Goal: Task Accomplishment & Management: Use online tool/utility

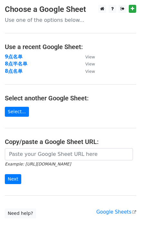
click at [15, 72] on strong "8点名单" at bounding box center [14, 71] width 18 height 6
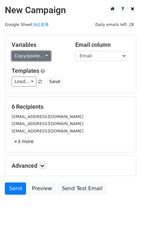
click at [46, 55] on link "Copy/paste..." at bounding box center [31, 56] width 39 height 10
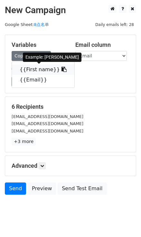
click at [61, 71] on icon at bounding box center [63, 69] width 5 height 5
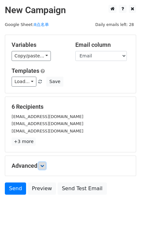
click at [44, 164] on icon at bounding box center [42, 166] width 4 height 4
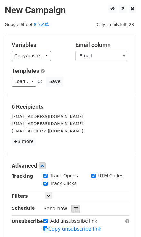
click at [75, 205] on div at bounding box center [75, 209] width 9 height 8
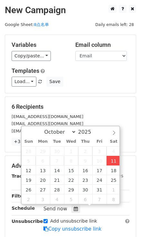
type input "2025-10-11 15:59"
type input "03"
type input "59"
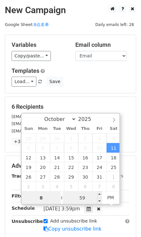
type input "8"
type input "2025-10-11 20:59"
type input "08"
click at [78, 193] on input "59" at bounding box center [82, 198] width 39 height 13
type input "0"
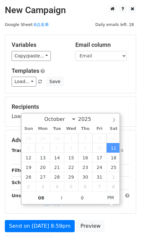
type input "2025-10-11 20:00"
click at [92, 93] on div "Variables Copy/paste... {{First name}} {{Email}} Email column First name Email …" at bounding box center [70, 64] width 131 height 59
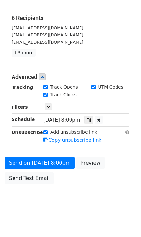
scroll to position [90, 0]
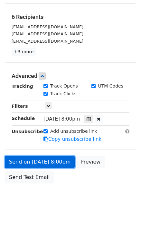
click at [64, 161] on link "Send on Oct 11 at 8:00pm" at bounding box center [40, 162] width 70 height 12
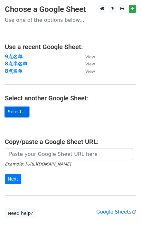
click at [20, 116] on link "Select..." at bounding box center [17, 112] width 24 height 10
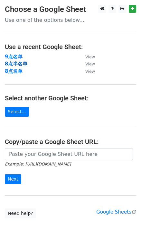
click at [16, 64] on strong "8点半名单" at bounding box center [16, 64] width 22 height 6
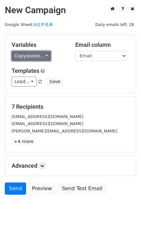
click at [42, 55] on link "Copy/paste..." at bounding box center [31, 56] width 39 height 10
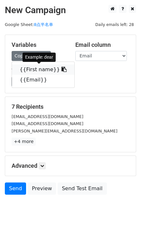
click at [60, 67] on span at bounding box center [63, 70] width 7 height 6
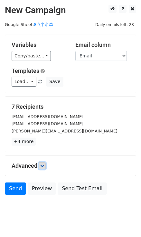
click at [44, 163] on link at bounding box center [42, 166] width 7 height 7
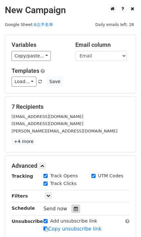
click at [76, 207] on icon at bounding box center [76, 209] width 4 height 4
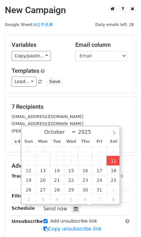
type input "2025-10-11 16:00"
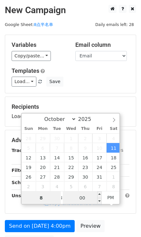
type input "8"
type input "2025-10-11 20:00"
type input "08"
click at [87, 201] on input "00" at bounding box center [82, 198] width 39 height 13
type input "30"
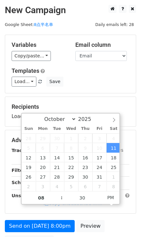
type input "2025-10-11 20:30"
click at [109, 83] on div "Load... No templates saved Save" at bounding box center [70, 82] width 127 height 10
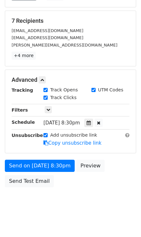
scroll to position [87, 0]
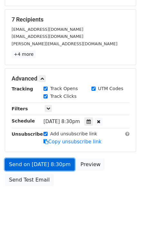
click at [54, 163] on link "Send on Oct 11 at 8:30pm" at bounding box center [40, 165] width 70 height 12
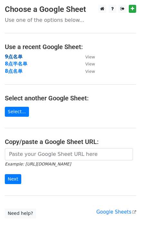
click at [16, 54] on strong "9点名单" at bounding box center [14, 57] width 18 height 6
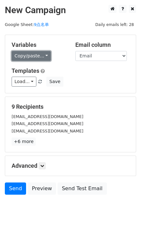
click at [41, 53] on link "Copy/paste..." at bounding box center [31, 56] width 39 height 10
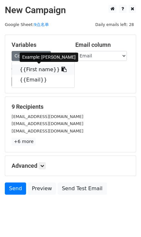
click at [61, 70] on icon at bounding box center [63, 69] width 5 height 5
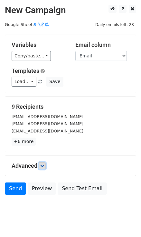
click at [44, 165] on icon at bounding box center [42, 166] width 4 height 4
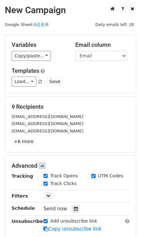
click at [72, 213] on div "Tracking Track Opens UTM Codes Track Clicks Filters Only include spreadsheet ro…" at bounding box center [71, 203] width 118 height 60
click at [74, 210] on icon at bounding box center [76, 209] width 4 height 4
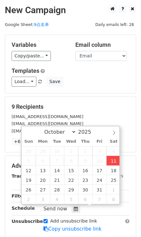
type input "2025-10-11 16:02"
type input "04"
type input "02"
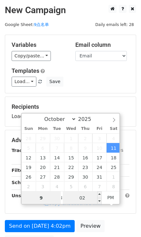
type input "9"
type input "2025-10-11 21:02"
type input "09"
click at [88, 197] on input "02" at bounding box center [82, 198] width 39 height 13
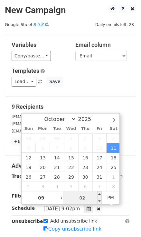
type input "0"
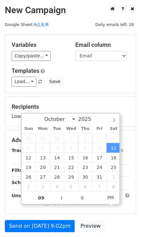
type input "2025-10-11 21:00"
click at [94, 82] on div "Load... No templates saved Save" at bounding box center [70, 82] width 127 height 10
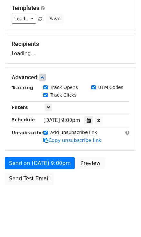
scroll to position [64, 0]
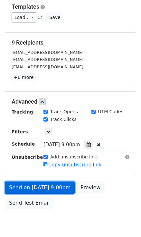
click at [55, 190] on link "Send on Oct 11 at 9:00pm" at bounding box center [40, 188] width 70 height 12
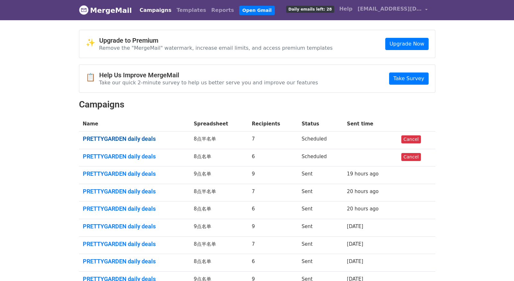
click at [123, 138] on link "PRETTYGARDEN daily deals" at bounding box center [134, 139] width 103 height 7
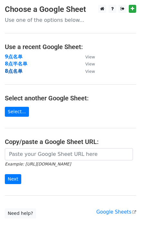
click at [15, 70] on strong "8点名单" at bounding box center [14, 71] width 18 height 6
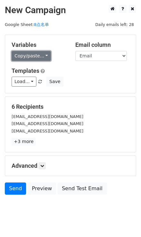
click at [45, 57] on link "Copy/paste..." at bounding box center [31, 56] width 39 height 10
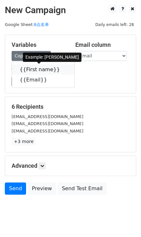
click at [61, 68] on icon at bounding box center [63, 69] width 5 height 5
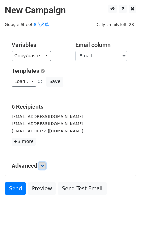
click at [41, 166] on link at bounding box center [42, 166] width 7 height 7
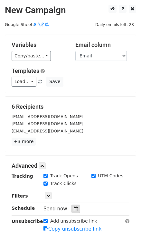
click at [77, 209] on div at bounding box center [75, 209] width 9 height 8
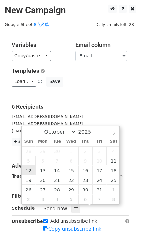
type input "[DATE] 12:00"
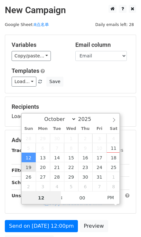
type input "8"
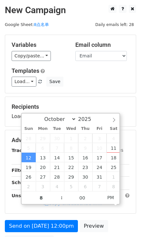
type input "2025-10-12 20:00"
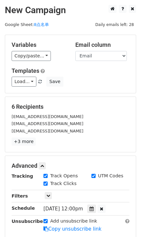
click at [122, 68] on h5 "Templates" at bounding box center [71, 70] width 118 height 7
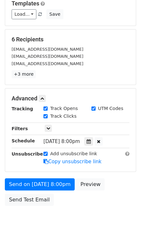
scroll to position [87, 0]
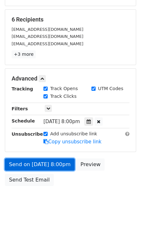
click at [48, 164] on link "Send on Oct 12 at 8:00pm" at bounding box center [40, 165] width 70 height 12
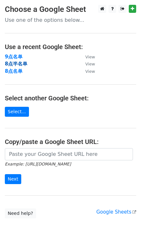
click at [20, 64] on strong "8点半名单" at bounding box center [16, 64] width 22 height 6
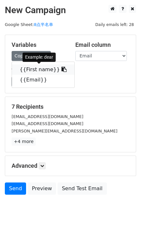
click at [60, 67] on span at bounding box center [63, 70] width 7 height 6
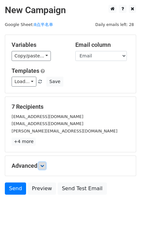
click at [44, 165] on icon at bounding box center [42, 166] width 4 height 4
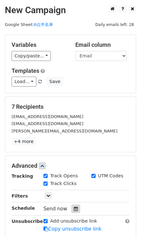
click at [75, 205] on div at bounding box center [75, 209] width 9 height 8
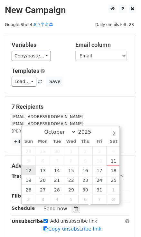
type input "2025-10-12 12:00"
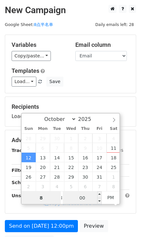
type input "8"
type input "[DATE] 20:00"
type input "08"
click at [84, 196] on input "00" at bounding box center [82, 198] width 39 height 13
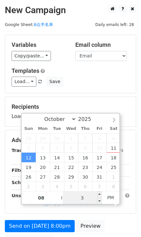
type input "30"
type input "2025-10-12 20:30"
click at [106, 82] on div "Load... No templates saved Save" at bounding box center [70, 82] width 127 height 10
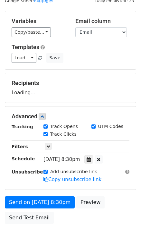
scroll to position [64, 0]
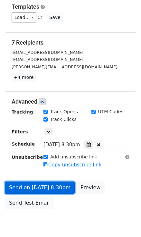
click at [54, 190] on link "Send on Oct 12 at 8:30pm" at bounding box center [40, 188] width 70 height 12
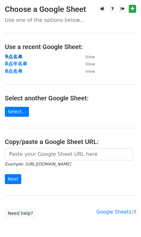
click at [12, 56] on strong "9点名单" at bounding box center [14, 57] width 18 height 6
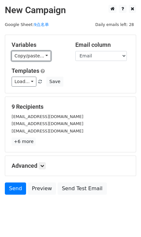
drag, startPoint x: 42, startPoint y: 55, endPoint x: 55, endPoint y: 59, distance: 13.4
click at [42, 55] on link "Copy/paste..." at bounding box center [31, 56] width 39 height 10
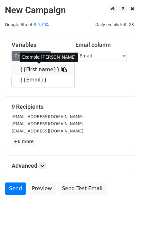
click at [61, 68] on icon at bounding box center [63, 69] width 5 height 5
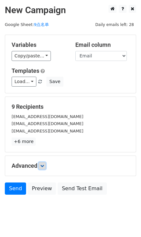
click at [43, 164] on icon at bounding box center [42, 166] width 4 height 4
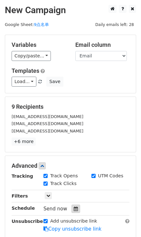
click at [76, 208] on icon at bounding box center [76, 209] width 4 height 4
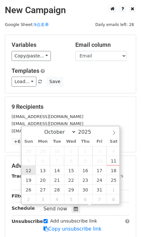
type input "[DATE] 12:00"
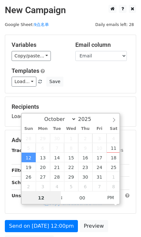
type input "9"
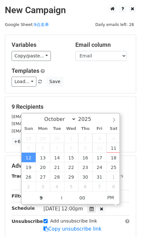
type input "[DATE] 21:00"
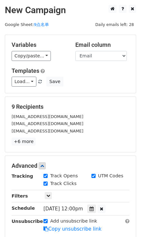
click at [106, 93] on form "Variables Copy/paste... {{First name}} {{Email}} Email column First name Email …" at bounding box center [70, 156] width 131 height 242
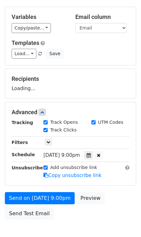
scroll to position [64, 0]
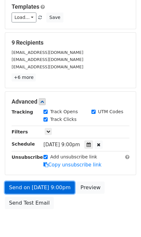
click at [60, 187] on link "Send on [DATE] 9:00pm" at bounding box center [40, 188] width 70 height 12
